Goal: Navigation & Orientation: Find specific page/section

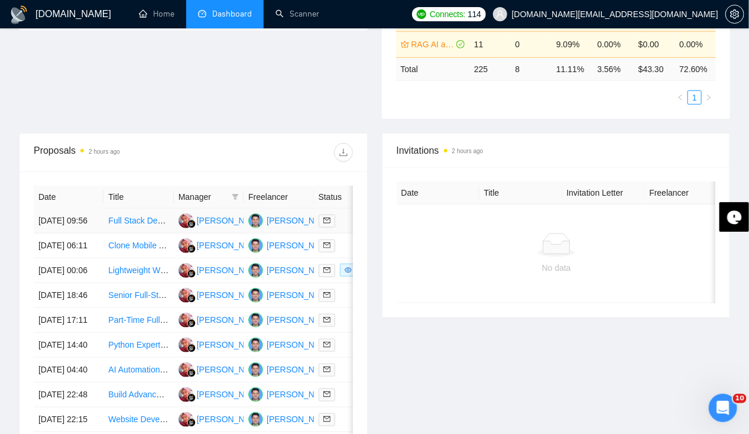
scroll to position [356, 0]
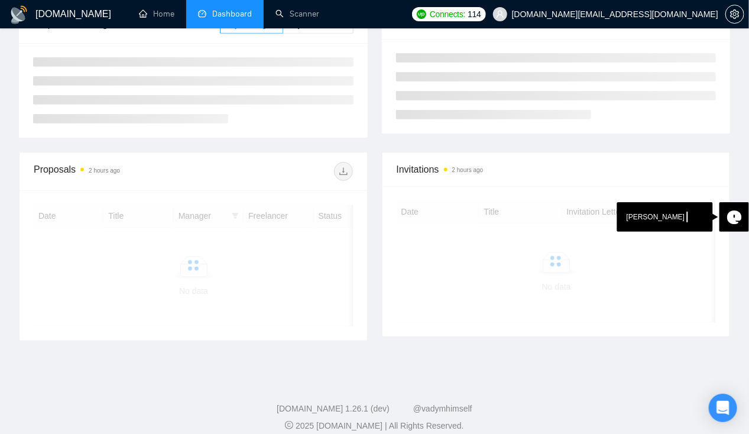
scroll to position [197, 0]
